Goal: Navigation & Orientation: Understand site structure

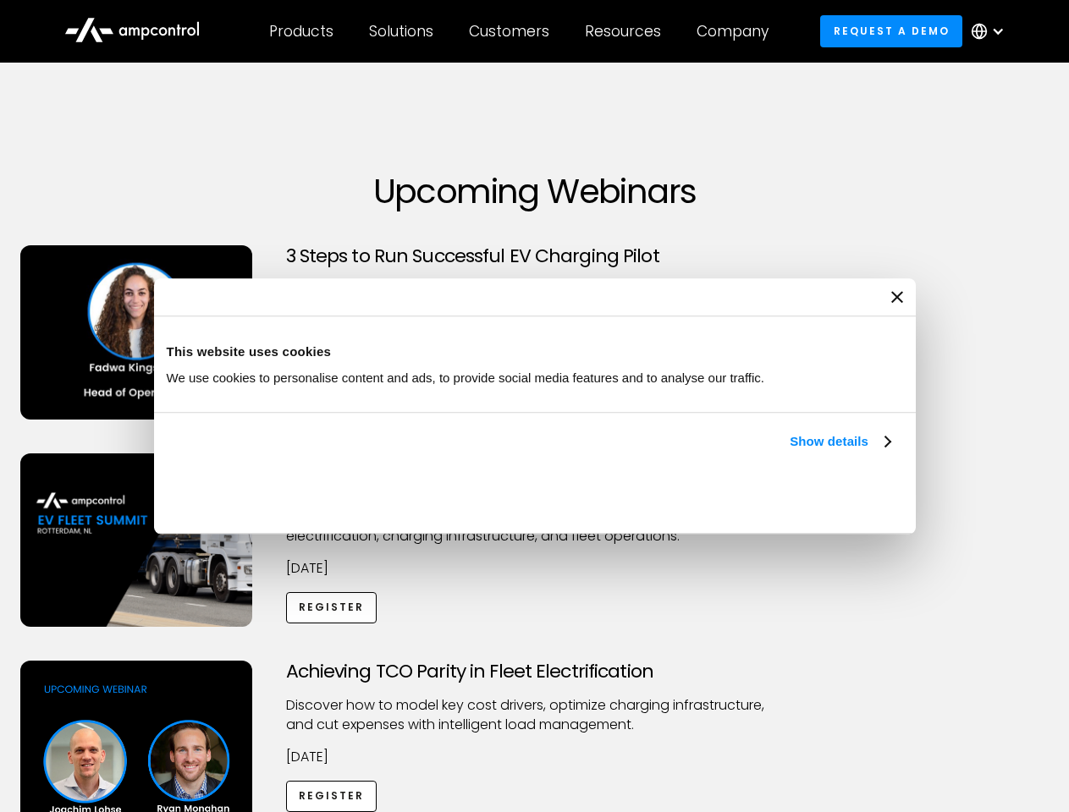
click at [790, 452] on link "Show details" at bounding box center [840, 442] width 100 height 20
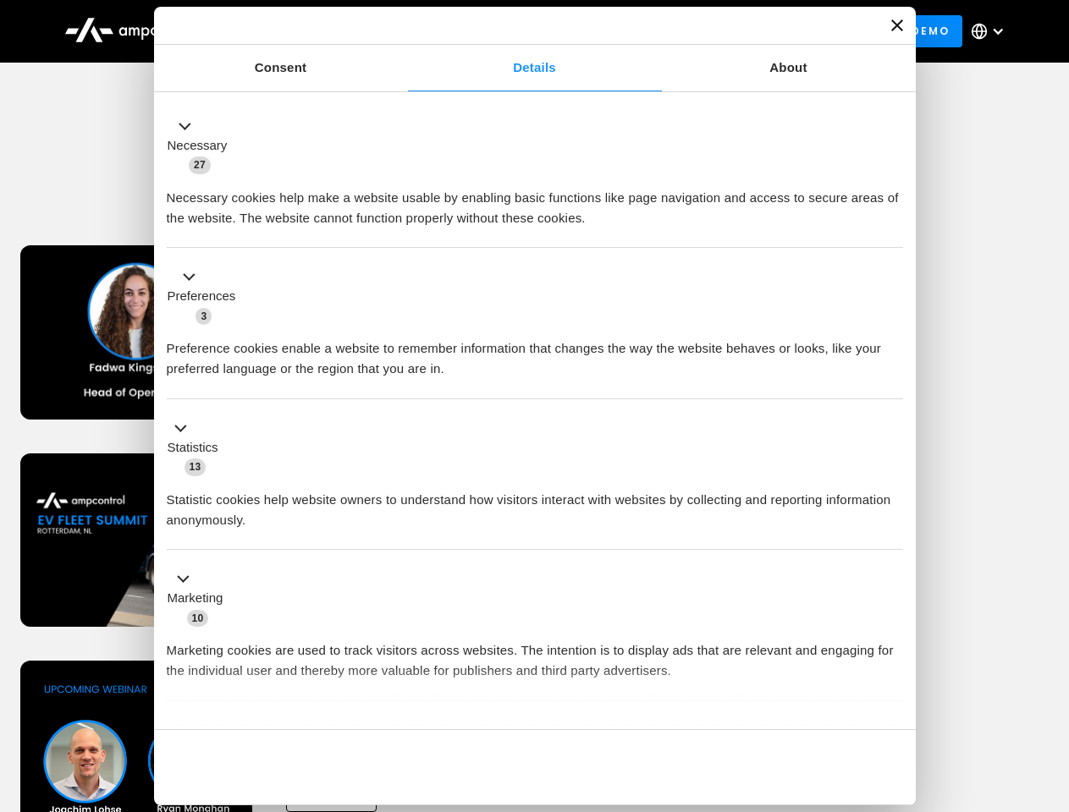
click at [892, 228] on div "Necessary cookies help make a website usable by enabling basic functions like p…" at bounding box center [535, 201] width 736 height 53
click at [1050, 682] on div "Achieving TCO Parity in Fleet Electrification Discover how to model key cost dr…" at bounding box center [534, 794] width 1063 height 266
click at [520, 31] on div "Customers" at bounding box center [509, 31] width 80 height 19
click at [300, 31] on div "Products" at bounding box center [301, 31] width 64 height 19
click at [402, 31] on div "Solutions" at bounding box center [401, 31] width 64 height 19
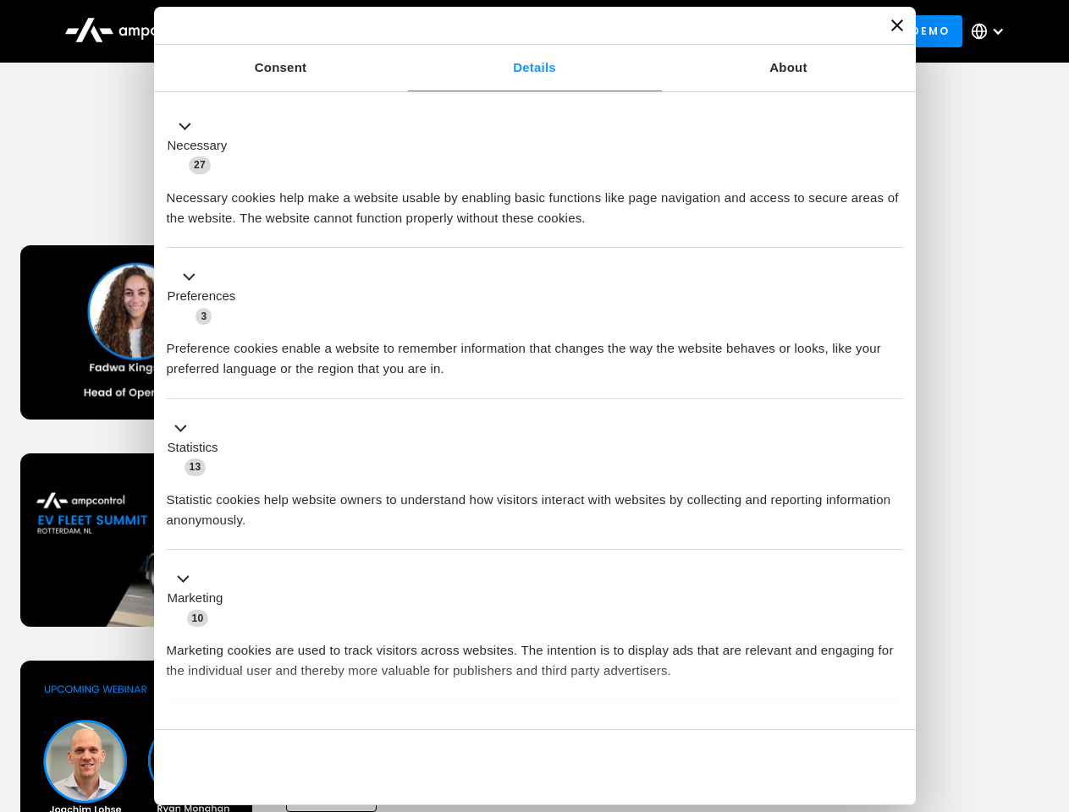
click at [512, 31] on div "Customers" at bounding box center [509, 31] width 80 height 19
click at [626, 31] on div "Resources" at bounding box center [623, 31] width 76 height 19
click at [738, 31] on div "Company" at bounding box center [732, 31] width 72 height 19
click at [992, 31] on div at bounding box center [998, 32] width 14 height 14
